Goal: Information Seeking & Learning: Learn about a topic

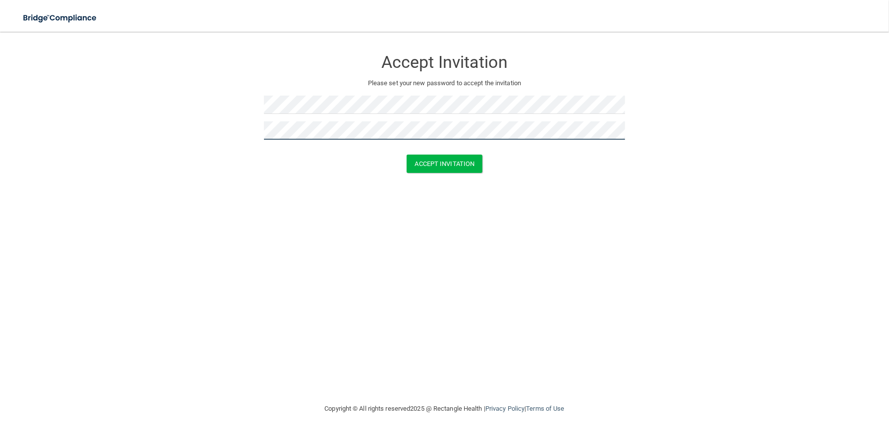
click at [406, 154] on button "Accept Invitation" at bounding box center [444, 163] width 76 height 18
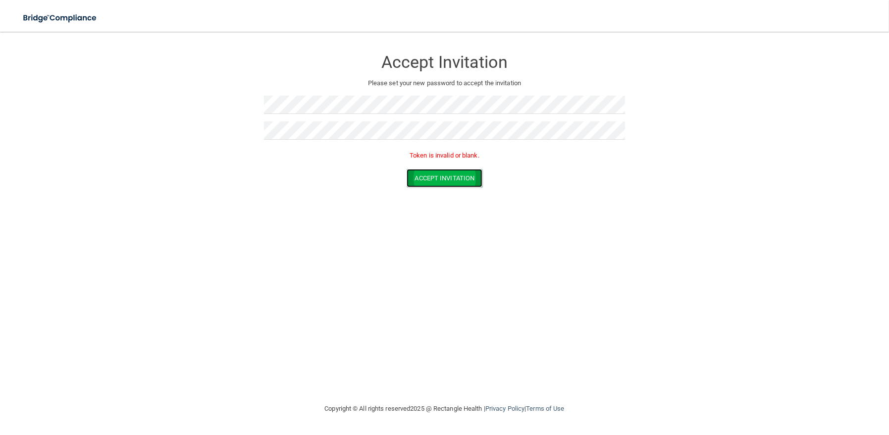
click at [439, 181] on button "Accept Invitation" at bounding box center [444, 178] width 76 height 18
click at [437, 181] on button "Accept Invitation" at bounding box center [444, 178] width 76 height 18
click at [431, 177] on button "Accept Invitation" at bounding box center [444, 178] width 76 height 18
click at [67, 23] on img at bounding box center [60, 18] width 91 height 20
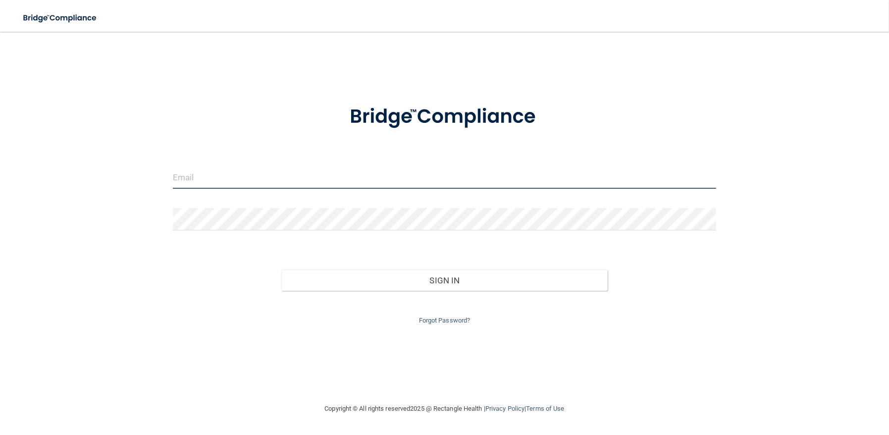
click at [193, 174] on input "email" at bounding box center [445, 177] width 544 height 22
click at [226, 167] on input "email" at bounding box center [445, 177] width 544 height 22
type input "[EMAIL_ADDRESS][DOMAIN_NAME]"
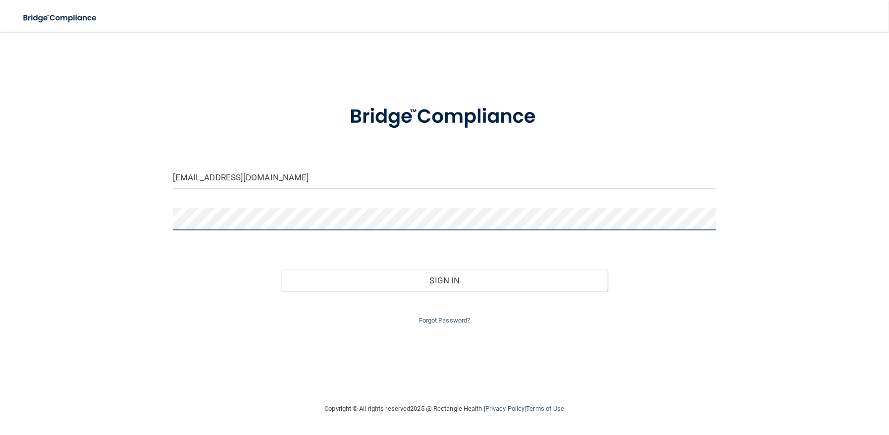
click at [281, 269] on button "Sign In" at bounding box center [444, 280] width 326 height 22
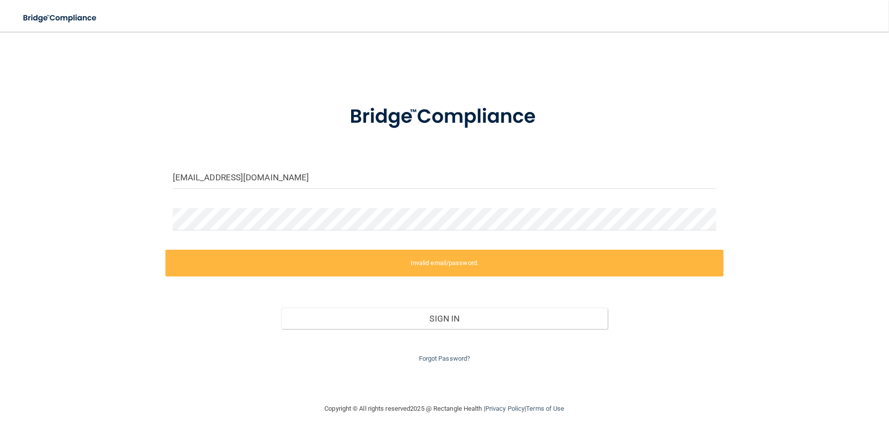
click at [418, 353] on div "Forgot Password?" at bounding box center [444, 347] width 558 height 36
click at [433, 359] on link "Forgot Password?" at bounding box center [444, 357] width 51 height 7
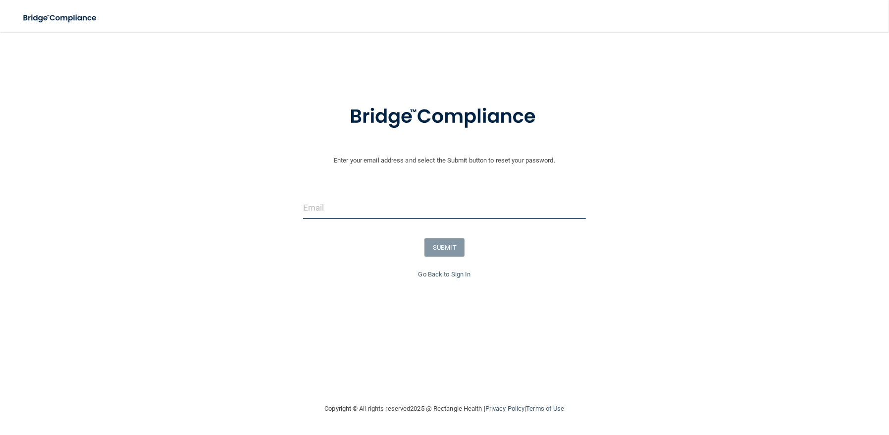
click at [367, 209] on input "email" at bounding box center [444, 208] width 283 height 22
type input "[EMAIL_ADDRESS][DOMAIN_NAME]"
click at [440, 257] on form "Enter your email address and select the Submit button to reset your password. […" at bounding box center [444, 179] width 879 height 177
click at [445, 247] on button "SUBMIT" at bounding box center [444, 247] width 40 height 18
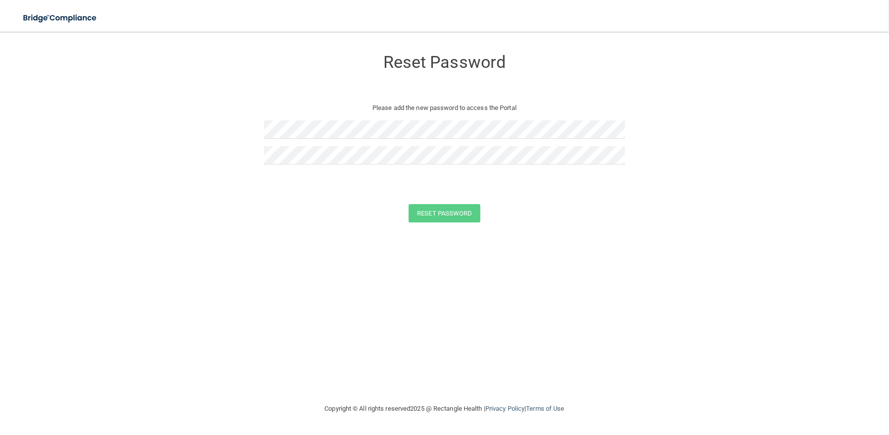
click at [388, 117] on div "Reset Password Please add the new password to access the Portal" at bounding box center [444, 111] width 361 height 138
click at [356, 138] on div at bounding box center [444, 133] width 361 height 26
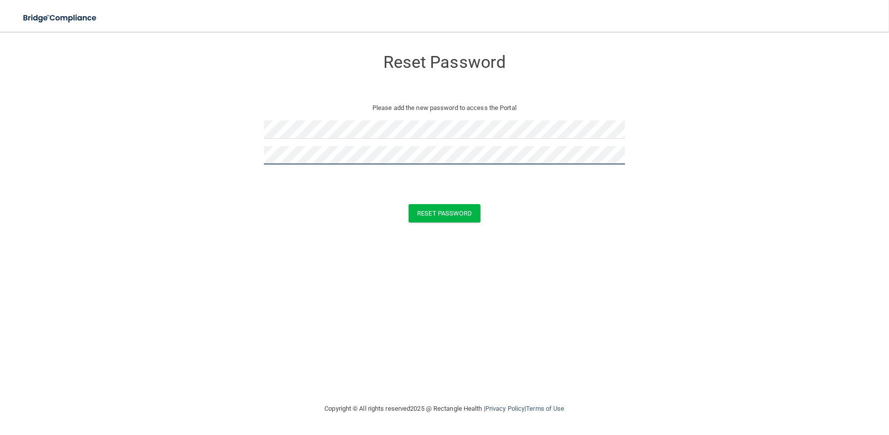
click at [408, 204] on button "Reset Password" at bounding box center [443, 213] width 71 height 18
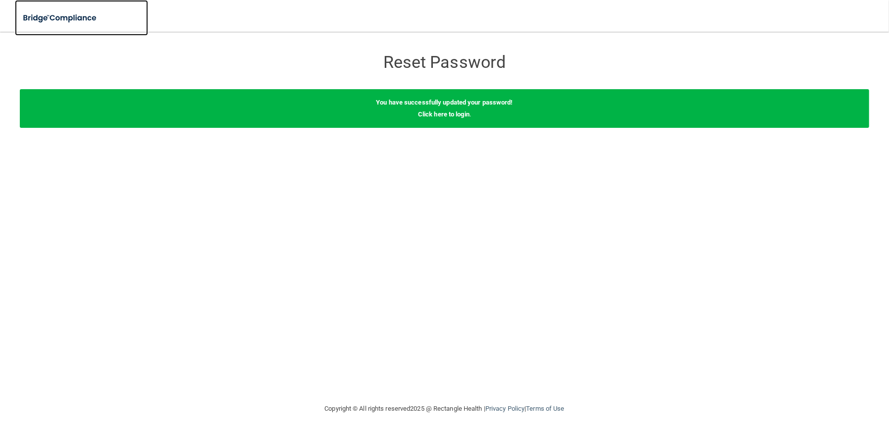
click at [78, 21] on img at bounding box center [60, 18] width 91 height 20
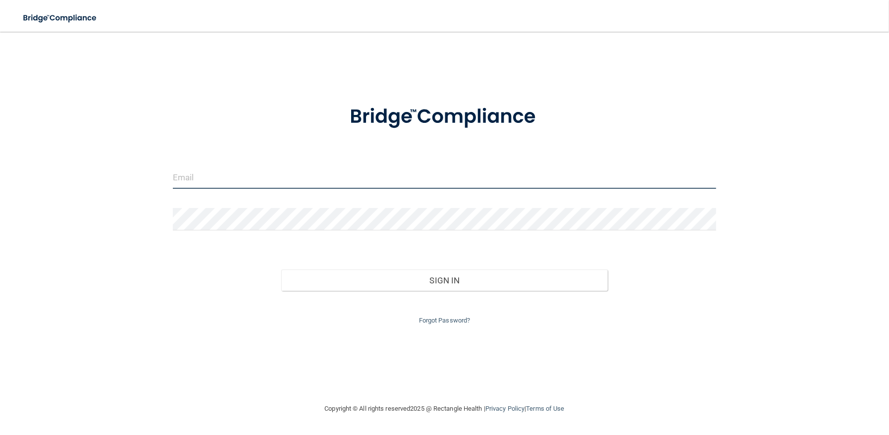
type input "[EMAIL_ADDRESS][DOMAIN_NAME]"
click at [240, 183] on input "[EMAIL_ADDRESS][DOMAIN_NAME]" at bounding box center [445, 177] width 544 height 22
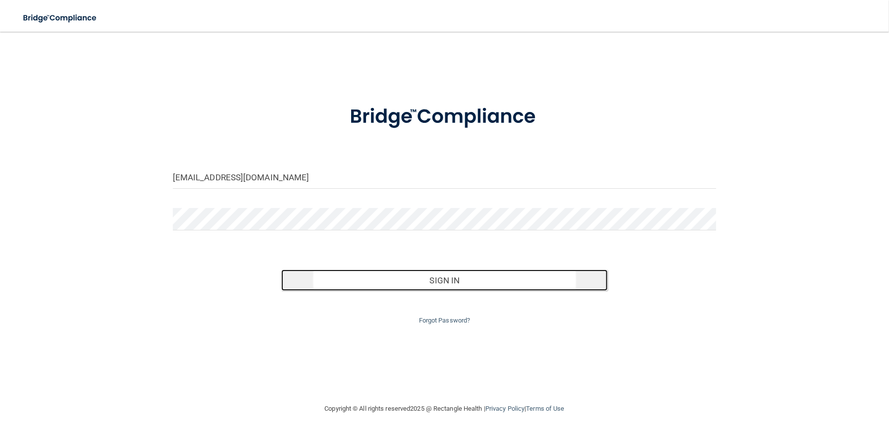
click at [349, 286] on button "Sign In" at bounding box center [444, 280] width 326 height 22
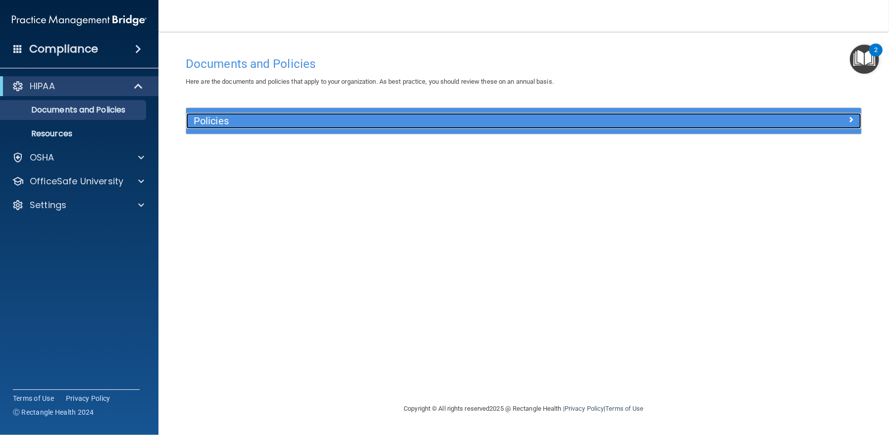
click at [274, 120] on h5 "Policies" at bounding box center [439, 120] width 491 height 11
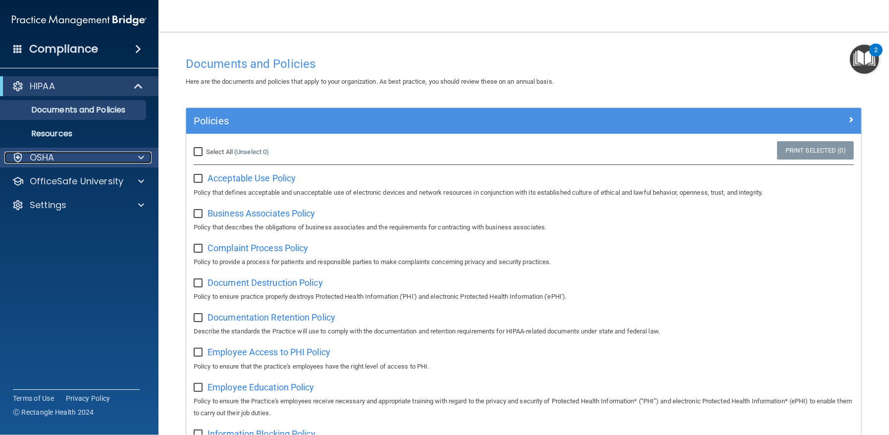
click at [43, 160] on p "OSHA" at bounding box center [42, 157] width 25 height 12
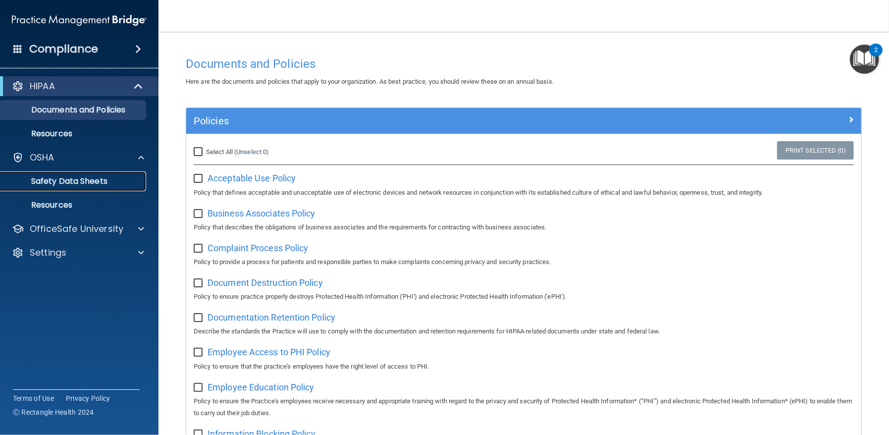
click at [117, 181] on p "Safety Data Sheets" at bounding box center [73, 181] width 135 height 10
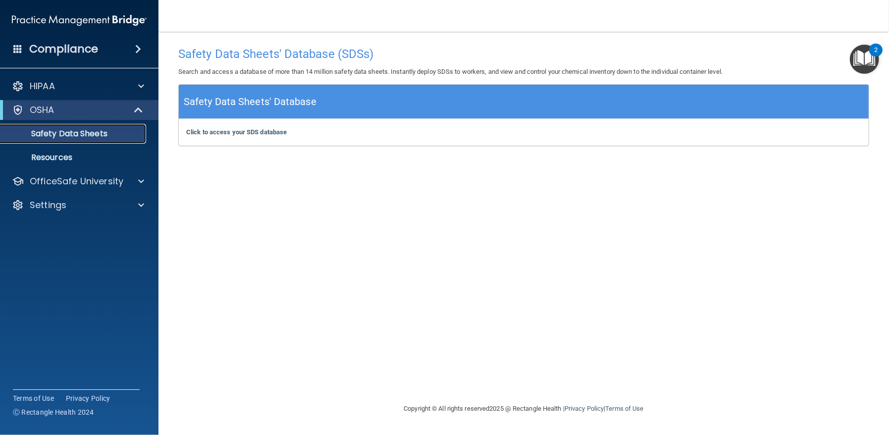
click at [101, 135] on p "Safety Data Sheets" at bounding box center [73, 134] width 135 height 10
click at [246, 131] on b "Click to access your SDS database" at bounding box center [236, 131] width 100 height 7
click at [69, 93] on div "HIPAA" at bounding box center [79, 86] width 159 height 20
click at [49, 88] on p "HIPAA" at bounding box center [42, 86] width 25 height 12
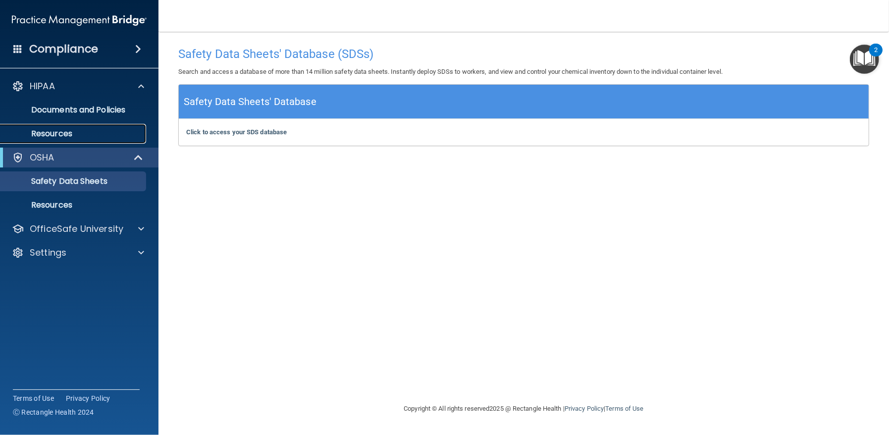
click at [48, 134] on p "Resources" at bounding box center [73, 134] width 135 height 10
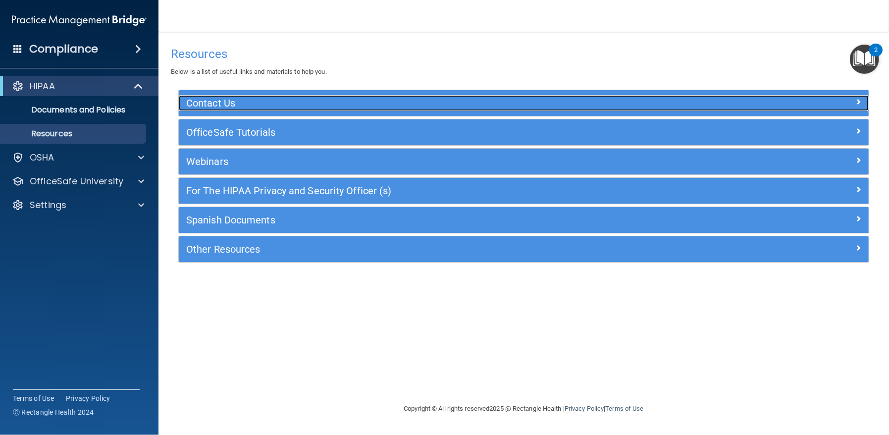
click at [285, 108] on h5 "Contact Us" at bounding box center [437, 103] width 502 height 11
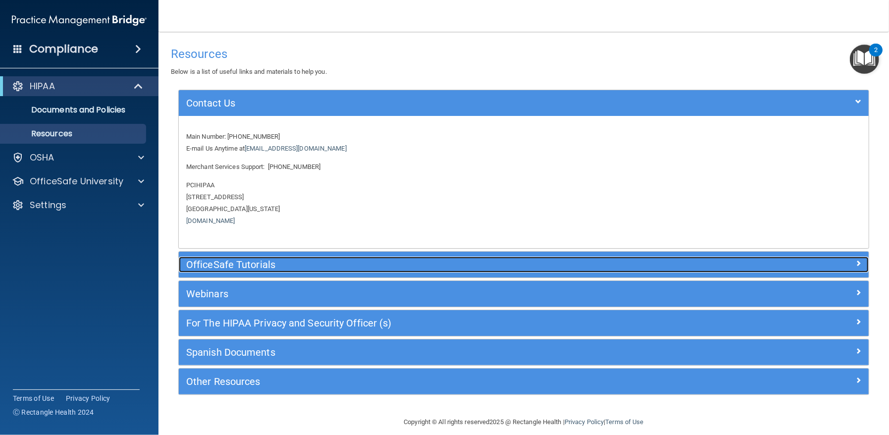
click at [300, 262] on h5 "OfficeSafe Tutorials" at bounding box center [437, 264] width 502 height 11
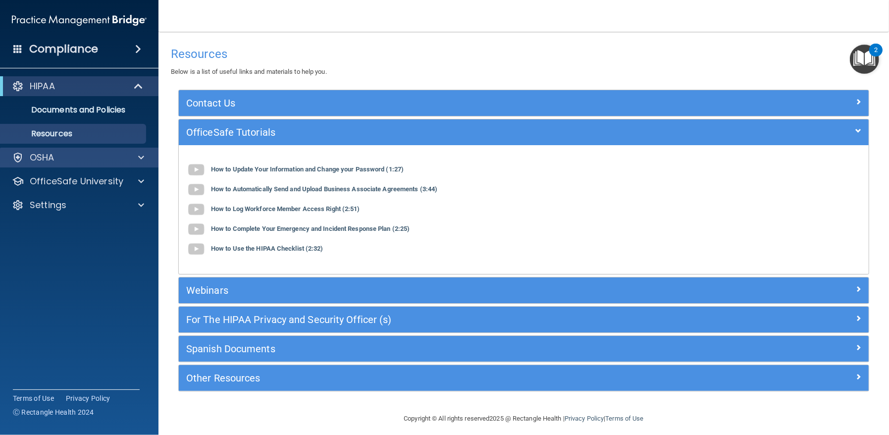
click at [140, 165] on div "OSHA" at bounding box center [79, 158] width 159 height 20
click at [133, 161] on div at bounding box center [139, 157] width 25 height 12
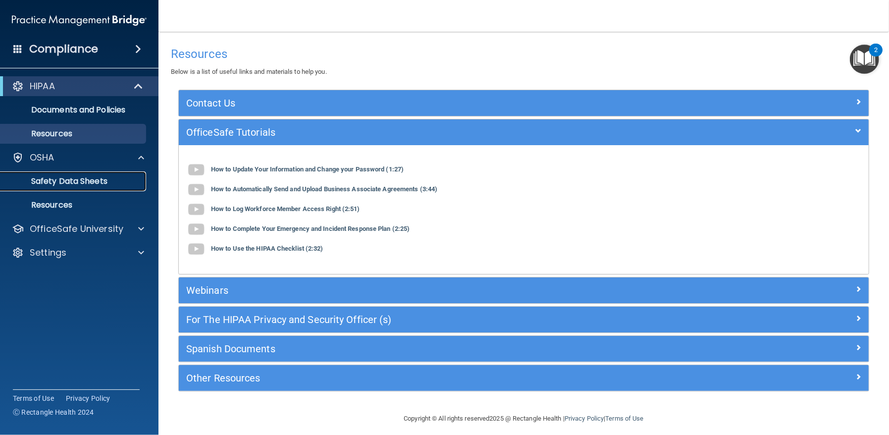
click at [49, 181] on p "Safety Data Sheets" at bounding box center [73, 181] width 135 height 10
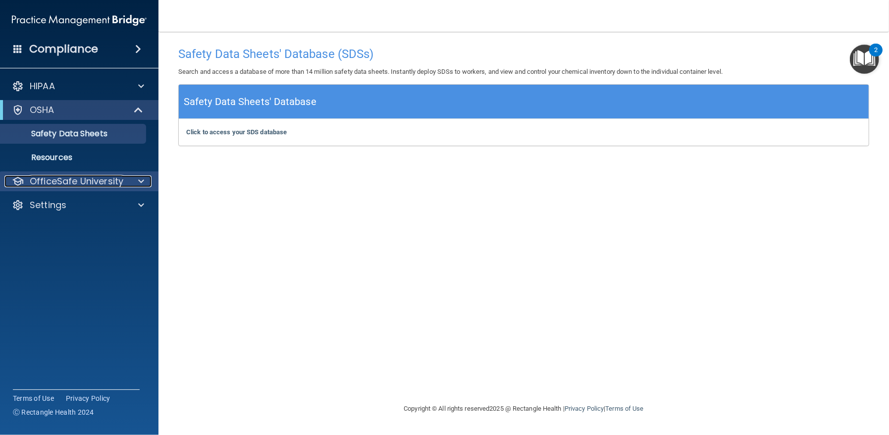
click at [80, 177] on p "OfficeSafe University" at bounding box center [77, 181] width 94 height 12
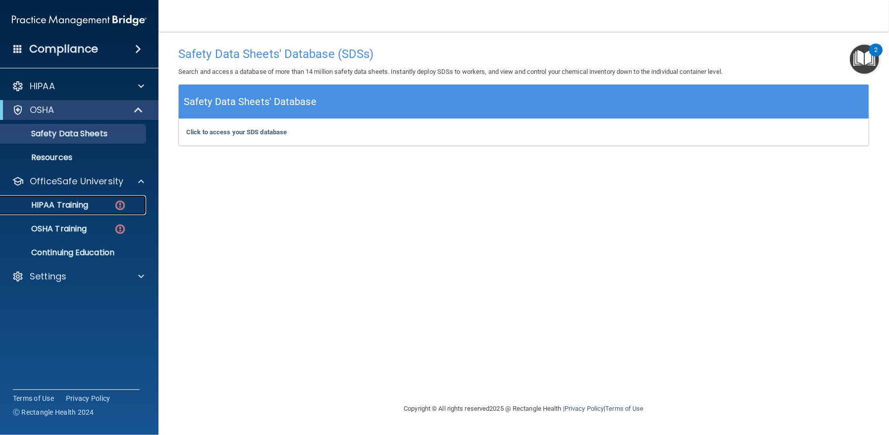
click at [127, 207] on div "HIPAA Training" at bounding box center [73, 205] width 135 height 10
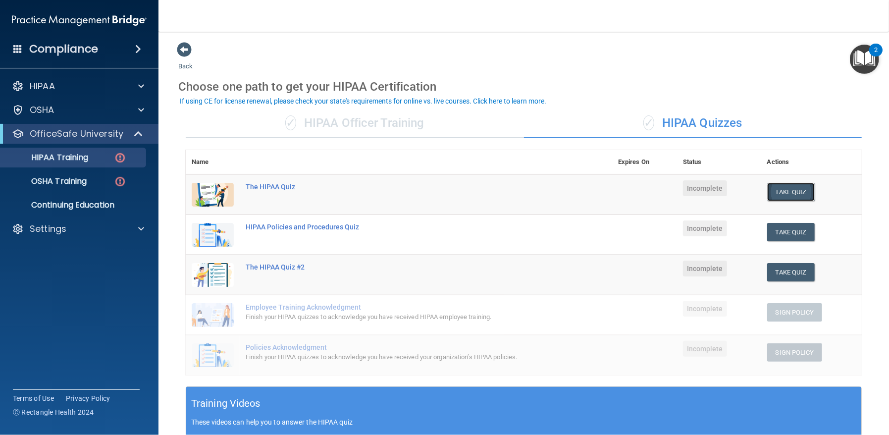
click at [785, 187] on button "Take Quiz" at bounding box center [791, 192] width 48 height 18
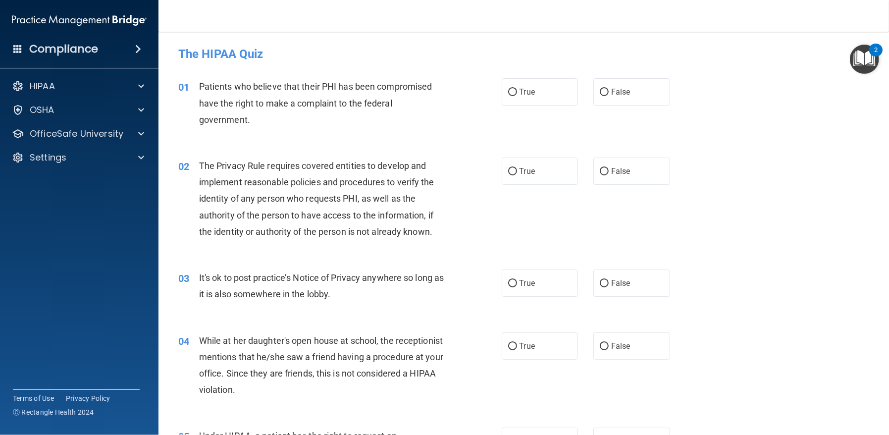
click at [201, 84] on span "Patients who believe that their PHI has been compromised have the right to make…" at bounding box center [315, 102] width 233 height 43
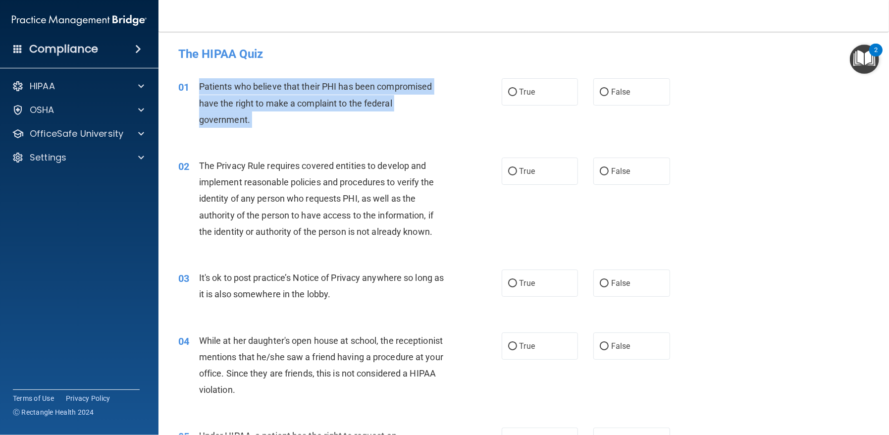
click at [201, 84] on span "Patients who believe that their PHI has been compromised have the right to make…" at bounding box center [315, 102] width 233 height 43
